Goal: Task Accomplishment & Management: Use online tool/utility

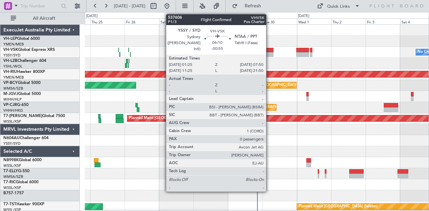
click at [269, 54] on div at bounding box center [268, 54] width 9 height 5
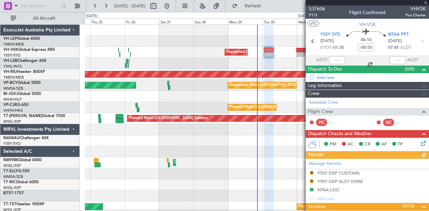
type input "Brien Tan (BTA)"
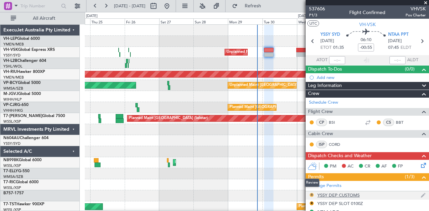
click at [312, 192] on mat-tooltip-component "Review" at bounding box center [312, 183] width 24 height 18
click at [311, 193] on button "R" at bounding box center [312, 195] width 4 height 4
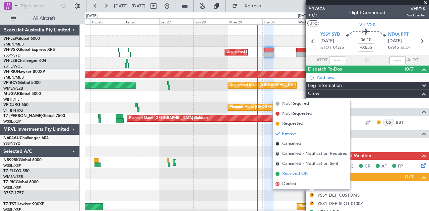
click at [302, 173] on span "Received OK" at bounding box center [294, 174] width 25 height 7
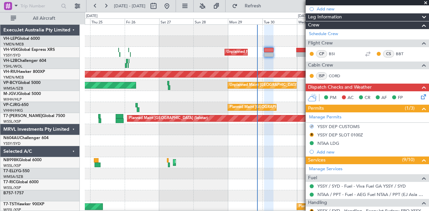
scroll to position [101, 0]
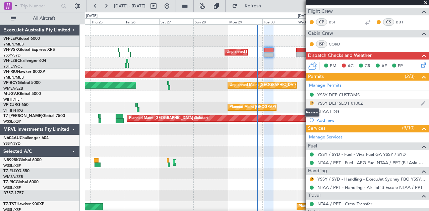
click at [312, 101] on button "R" at bounding box center [312, 103] width 4 height 4
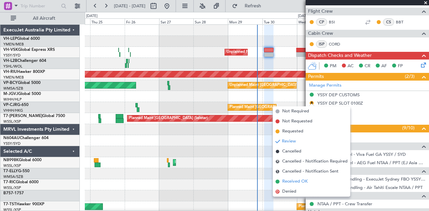
click at [306, 179] on span "Received OK" at bounding box center [294, 182] width 25 height 7
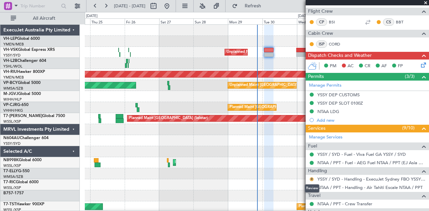
click at [312, 178] on button "R" at bounding box center [312, 180] width 4 height 4
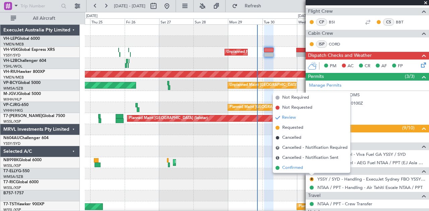
click at [297, 166] on span "Confirmed" at bounding box center [292, 168] width 21 height 7
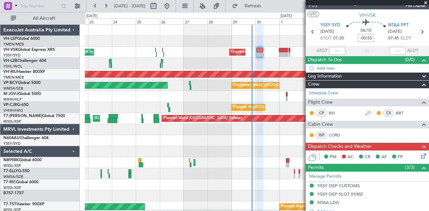
scroll to position [0, 0]
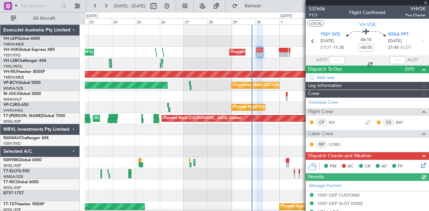
type input "Brien Tan (BTA)"
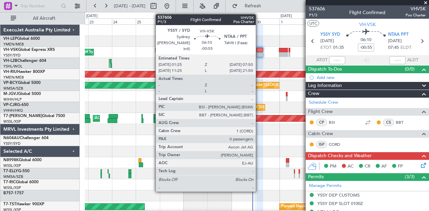
click at [259, 50] on div at bounding box center [259, 50] width 7 height 5
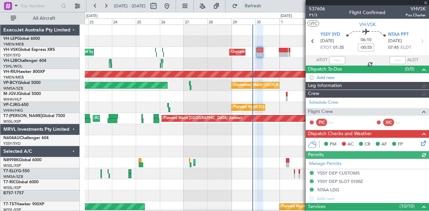
type input "Brien Tan (BTA)"
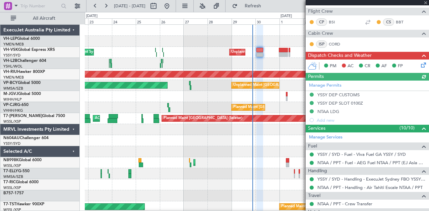
type input "Brien Tan (BTA)"
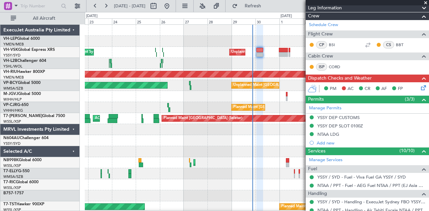
scroll to position [67, 0]
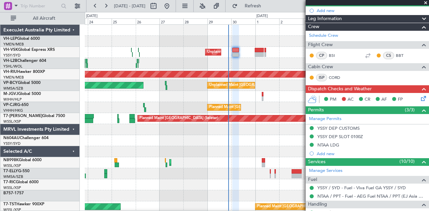
click at [241, 64] on div at bounding box center [257, 63] width 344 height 11
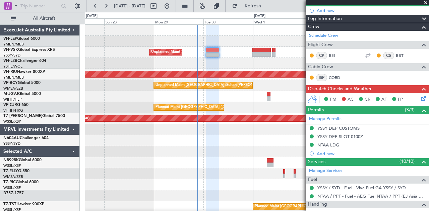
click at [426, 1] on span at bounding box center [425, 3] width 7 height 6
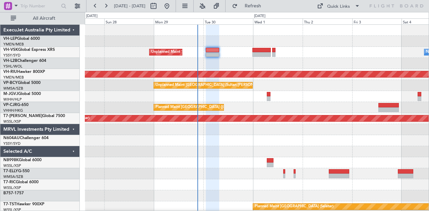
scroll to position [0, 0]
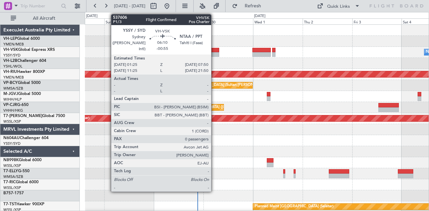
click at [214, 55] on div at bounding box center [212, 54] width 13 height 5
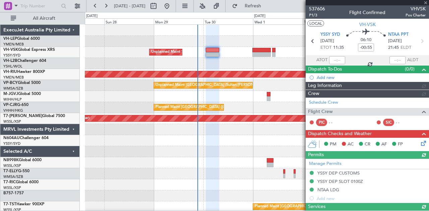
type input "Brien Tan (BTA)"
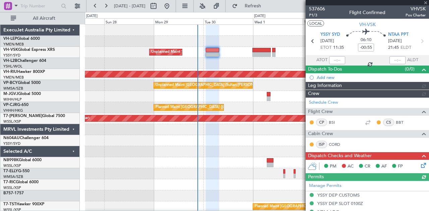
type input "Brien Tan (BTA)"
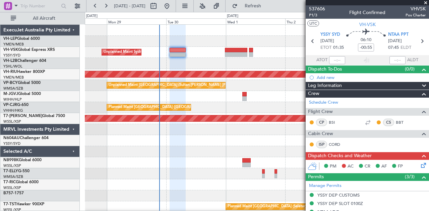
click at [192, 66] on div at bounding box center [257, 63] width 344 height 11
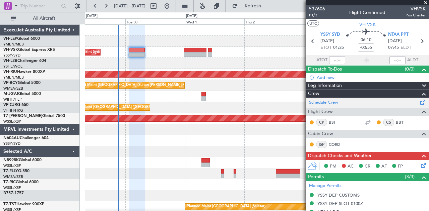
click at [319, 101] on link "Schedule Crew" at bounding box center [323, 102] width 29 height 7
